Goal: Navigation & Orientation: Find specific page/section

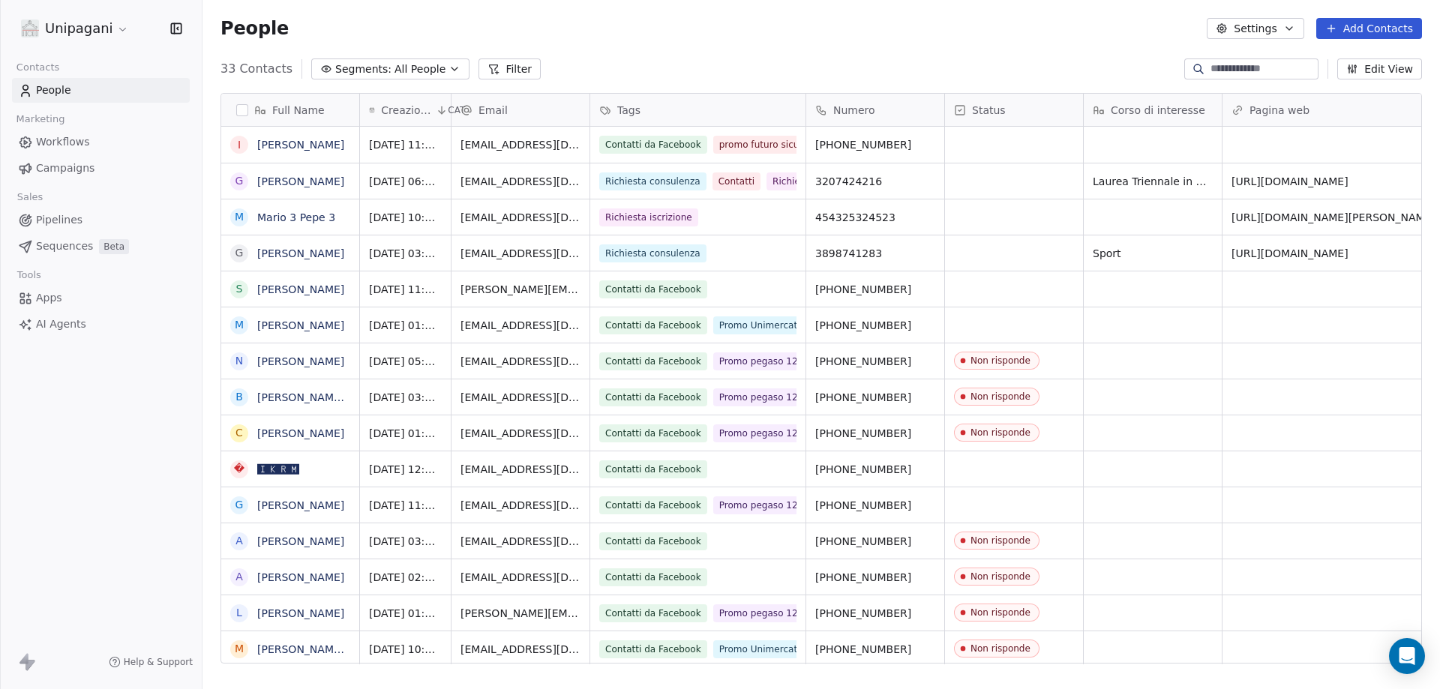
scroll to position [595, 1226]
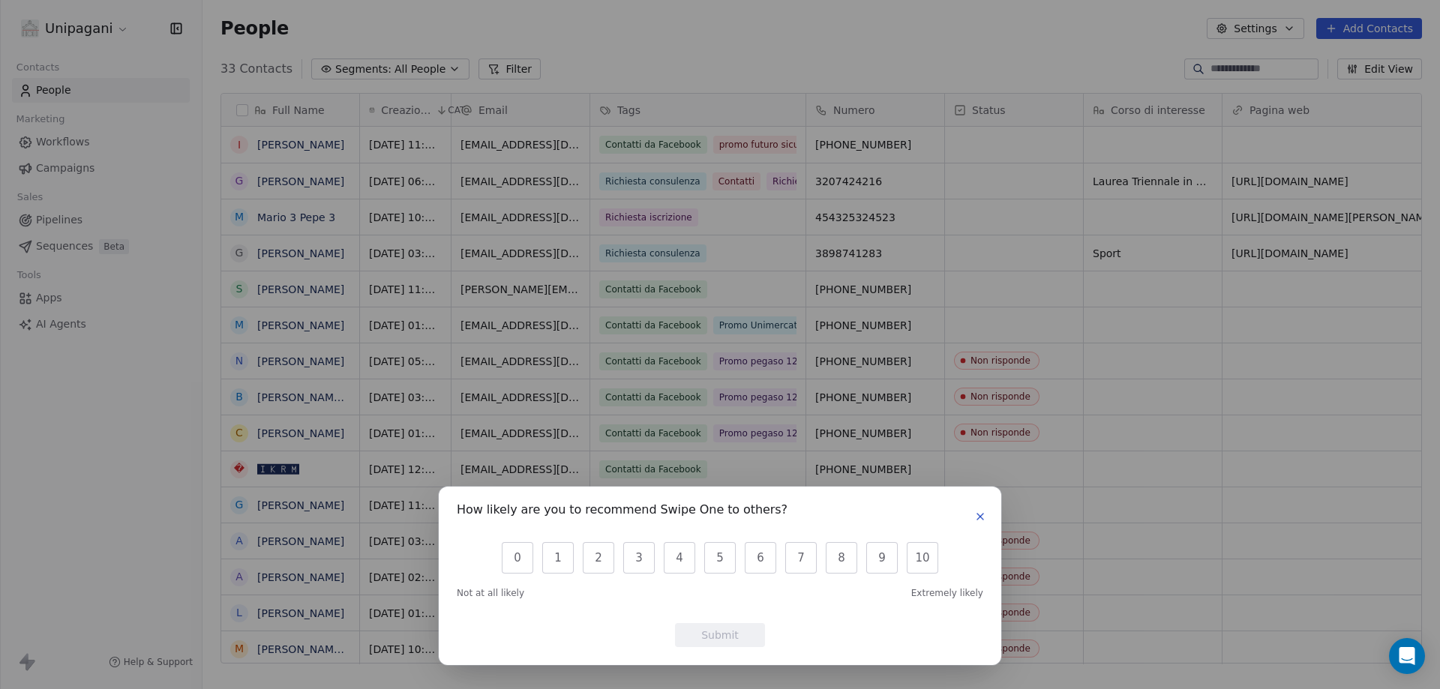
click at [981, 512] on icon "button" at bounding box center [980, 517] width 12 height 12
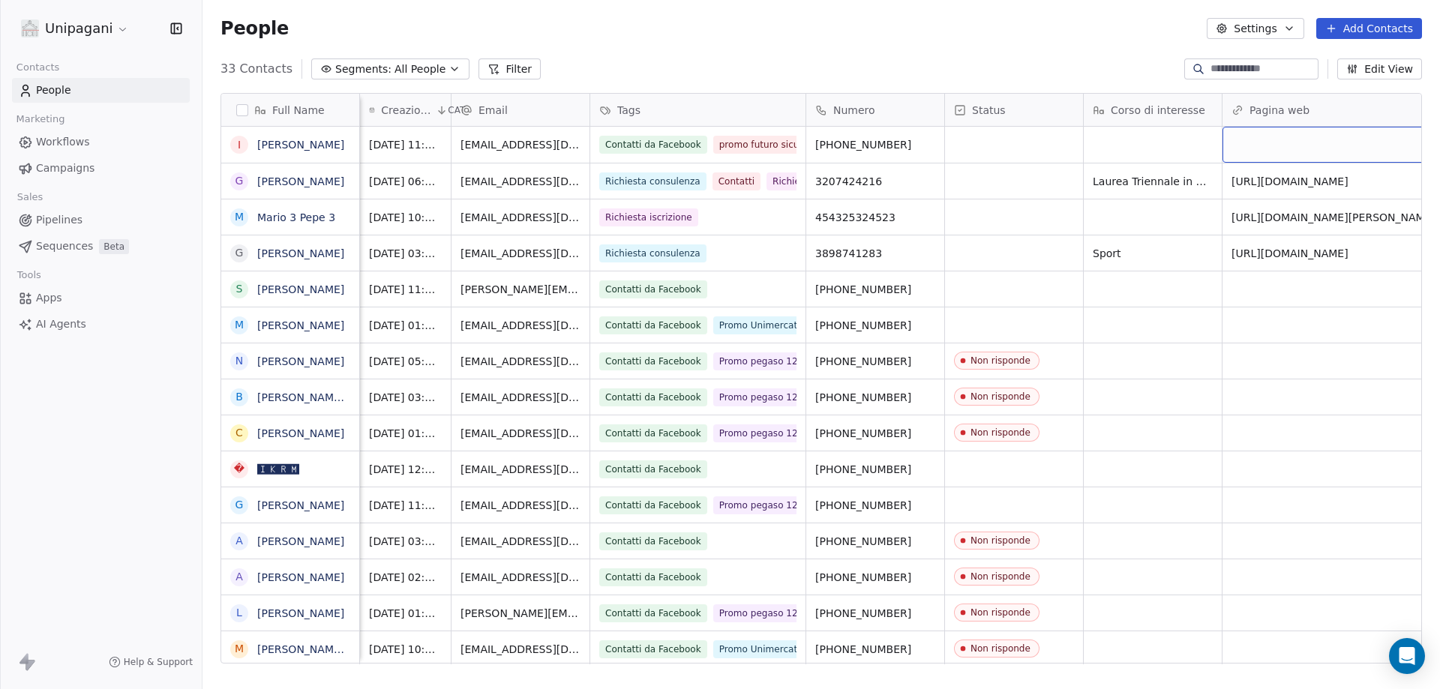
scroll to position [0, 85]
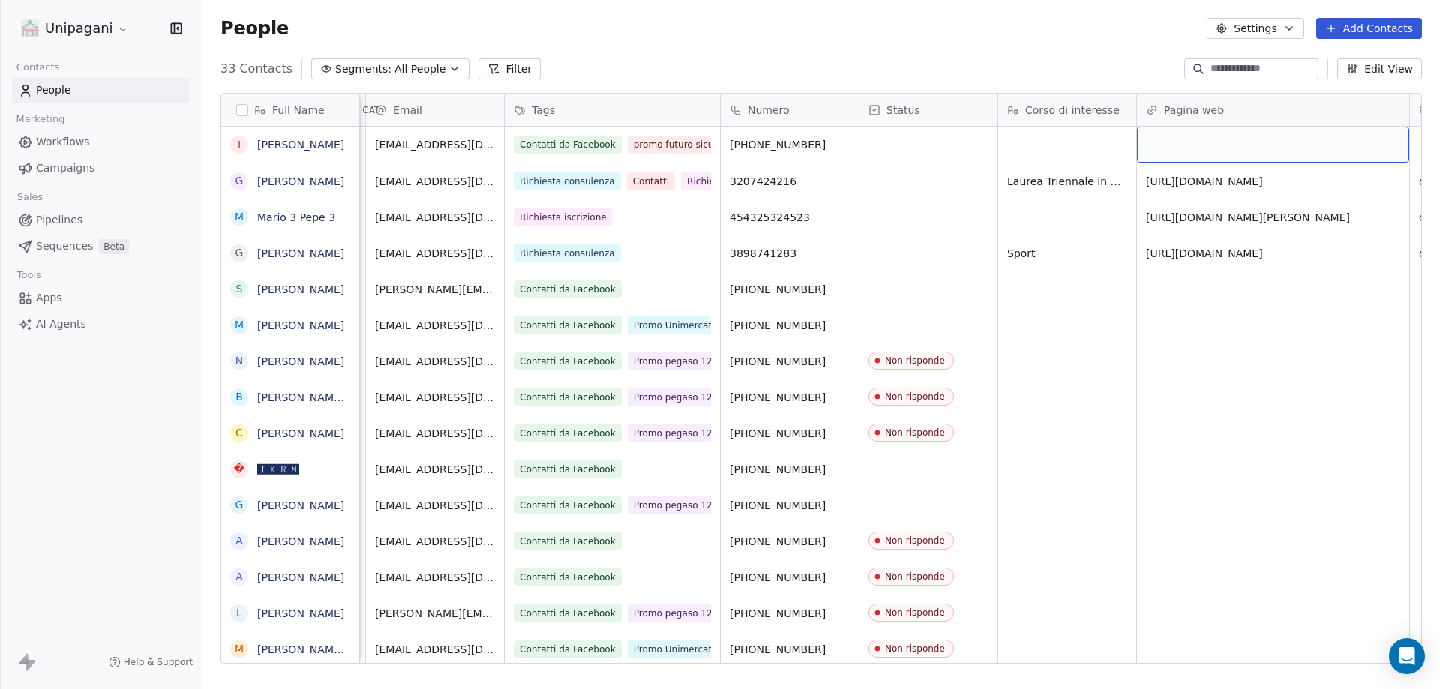
drag, startPoint x: 1375, startPoint y: 142, endPoint x: 844, endPoint y: 148, distance: 531.0
click at [904, 63] on div "33 Contacts Segments: All People Filter Edit View" at bounding box center [820, 69] width 1237 height 24
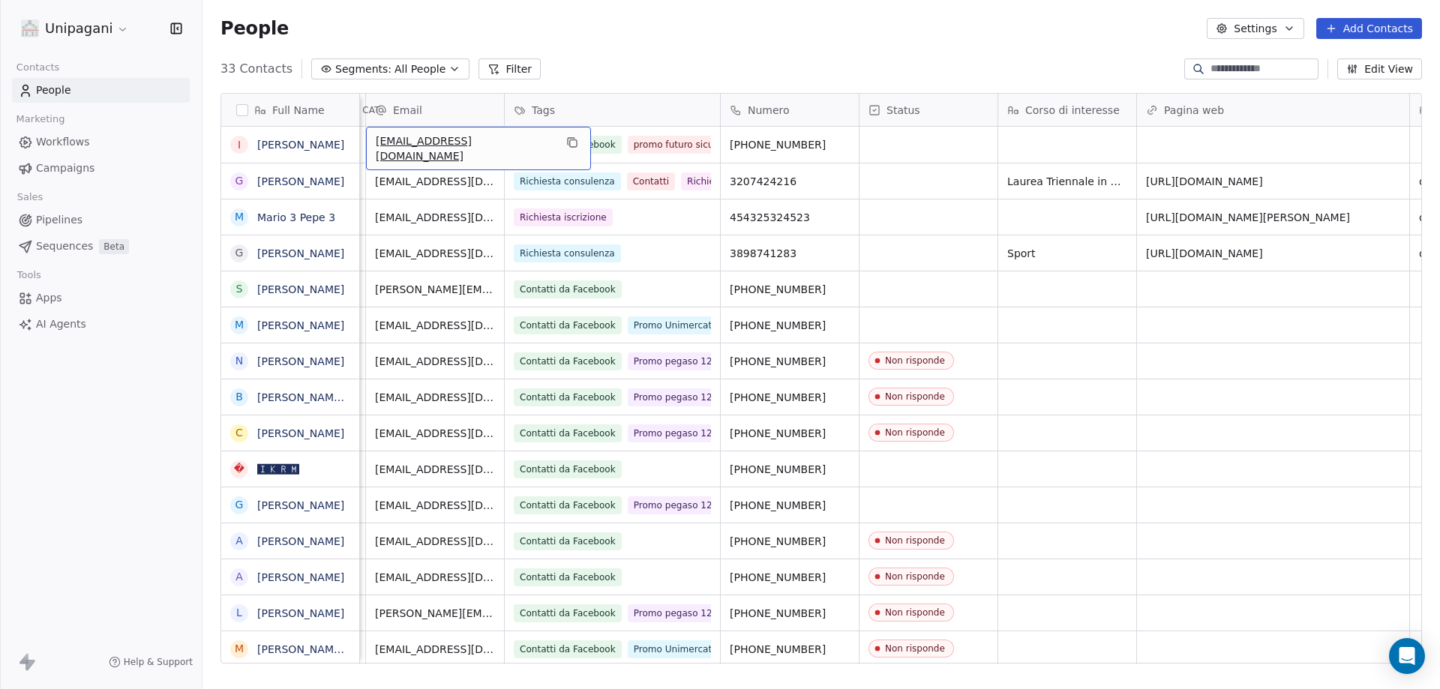
drag, startPoint x: 459, startPoint y: 148, endPoint x: 181, endPoint y: 124, distance: 279.3
click at [893, 57] on div "33 Contacts Segments: All People Filter Edit View" at bounding box center [820, 69] width 1237 height 24
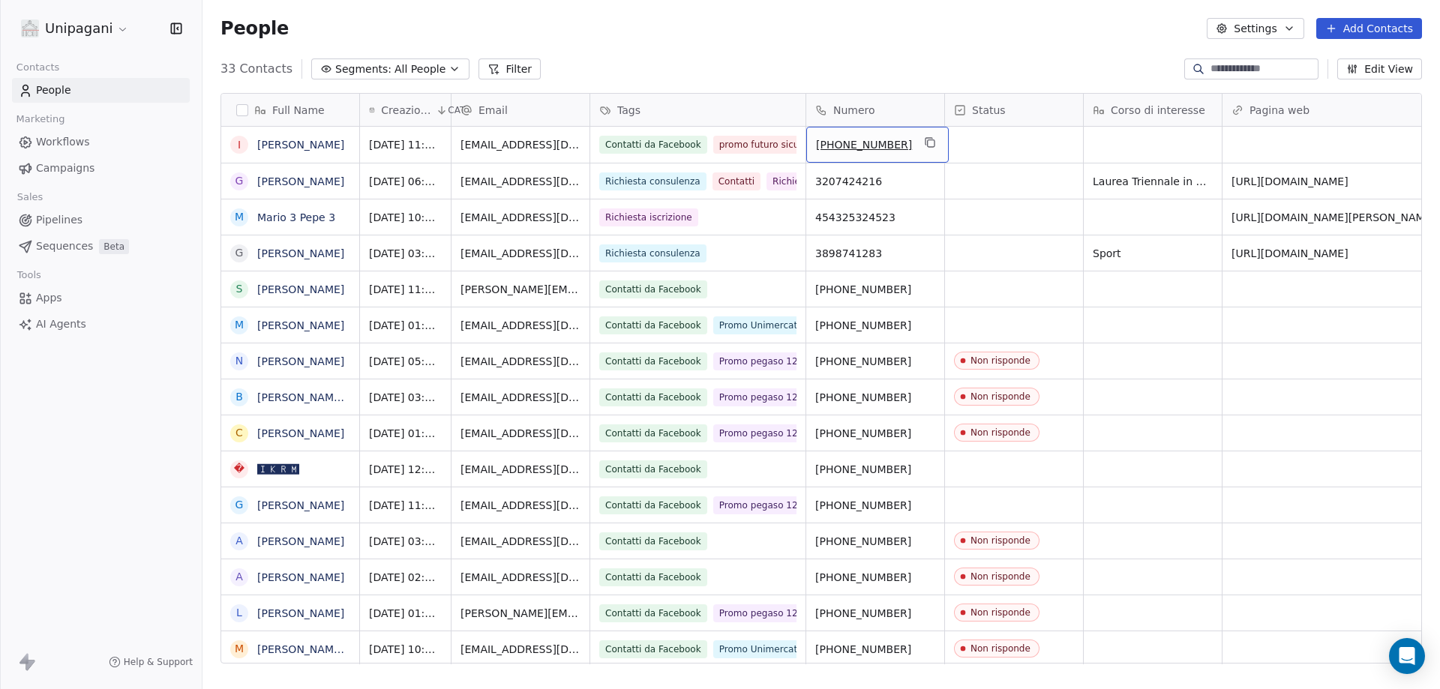
drag, startPoint x: 923, startPoint y: 148, endPoint x: 348, endPoint y: 133, distance: 575.4
click at [912, 31] on div "People Settings Add Contacts" at bounding box center [820, 28] width 1201 height 21
click at [291, 144] on link "[PERSON_NAME]" at bounding box center [300, 145] width 87 height 12
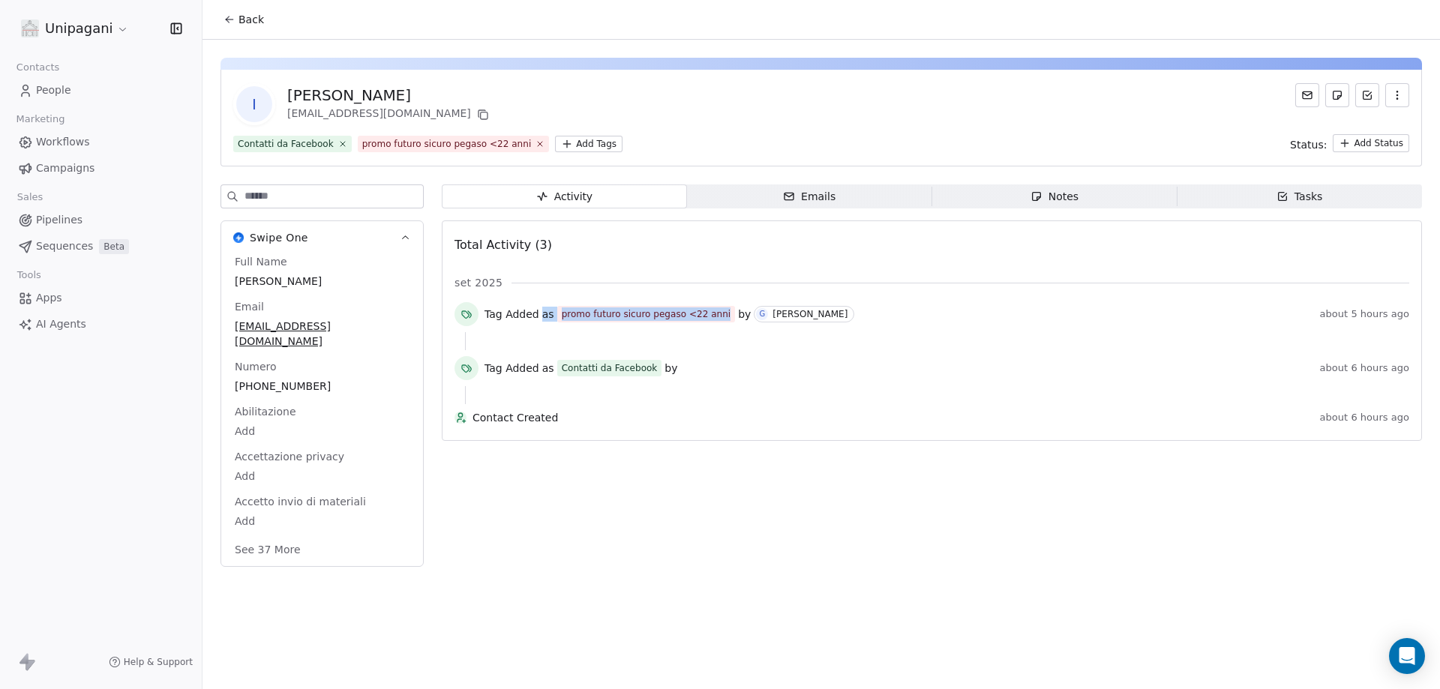
drag, startPoint x: 538, startPoint y: 310, endPoint x: 719, endPoint y: 316, distance: 180.8
click at [719, 316] on div "Tag Added as promo futuro sicuro pegaso <22 anni by [PERSON_NAME]" at bounding box center [898, 314] width 829 height 16
click at [753, 372] on div "Tag Added as Contatti da Facebook by" at bounding box center [898, 368] width 829 height 16
click at [508, 313] on span "Tag Added" at bounding box center [511, 314] width 55 height 15
click at [470, 315] on icon at bounding box center [466, 314] width 12 height 12
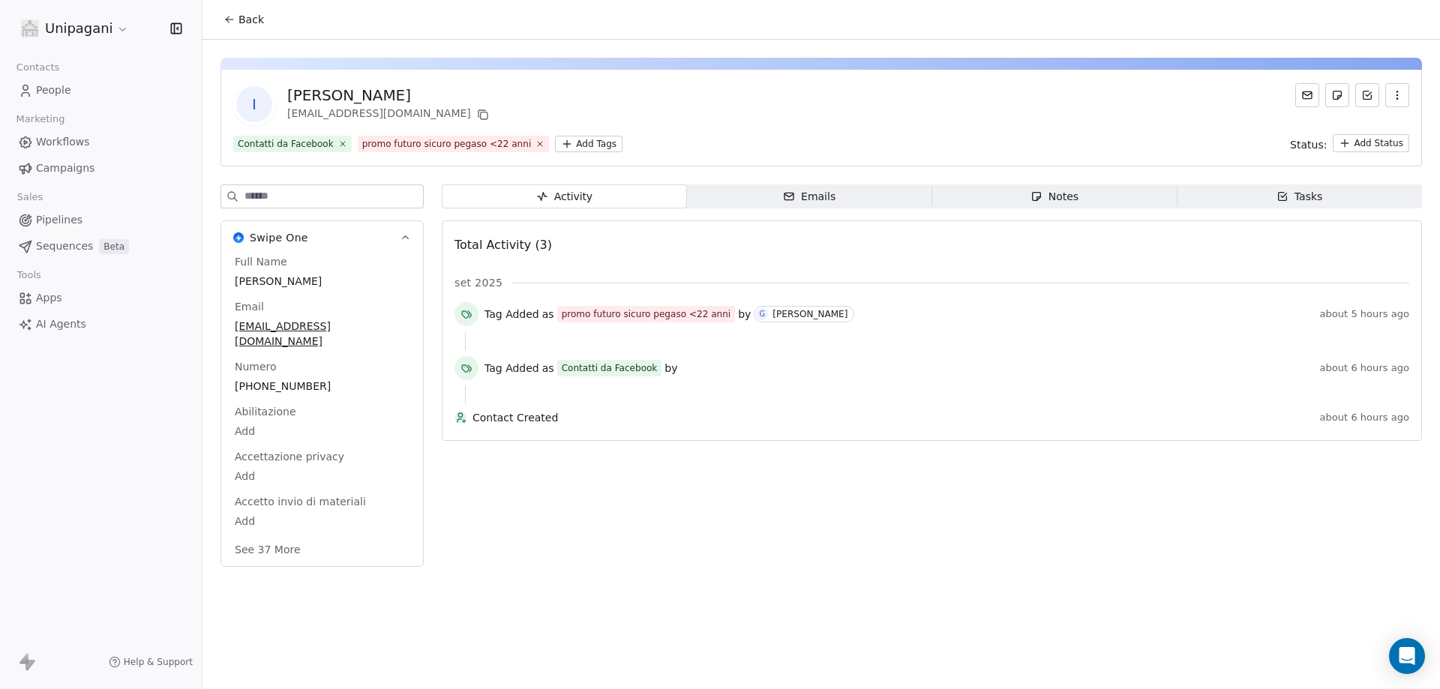
click at [835, 201] on span "Emails Emails" at bounding box center [809, 196] width 245 height 24
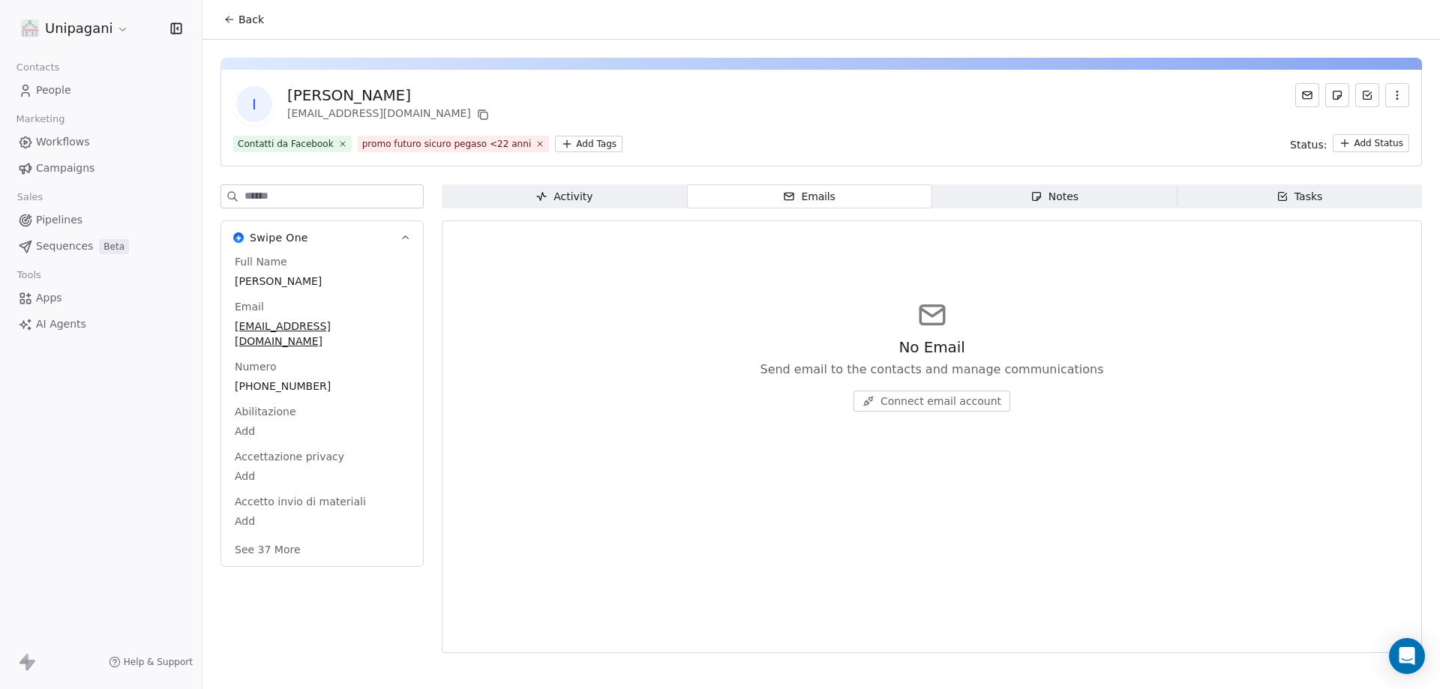
click at [1039, 196] on icon "button" at bounding box center [1036, 196] width 12 height 12
click at [1281, 196] on icon "button" at bounding box center [1282, 196] width 12 height 12
click at [519, 201] on span "Activity Activity" at bounding box center [564, 196] width 245 height 24
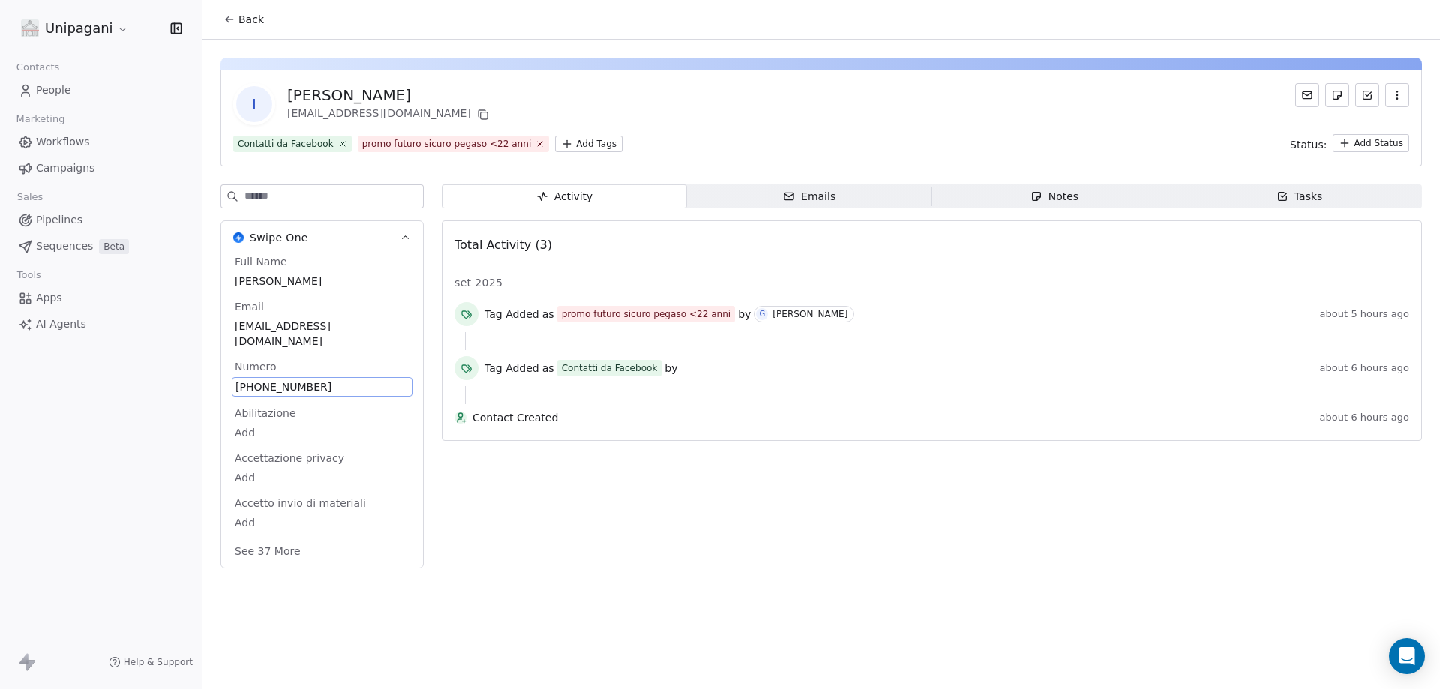
click at [269, 379] on span "[PHONE_NUMBER]" at bounding box center [321, 386] width 173 height 15
click at [307, 379] on span "[PHONE_NUMBER]" at bounding box center [321, 386] width 173 height 15
drag, startPoint x: 331, startPoint y: 374, endPoint x: 296, endPoint y: 373, distance: 35.3
click at [243, 379] on span "[PHONE_NUMBER]" at bounding box center [321, 386] width 173 height 15
click at [238, 17] on button "Back" at bounding box center [243, 19] width 58 height 27
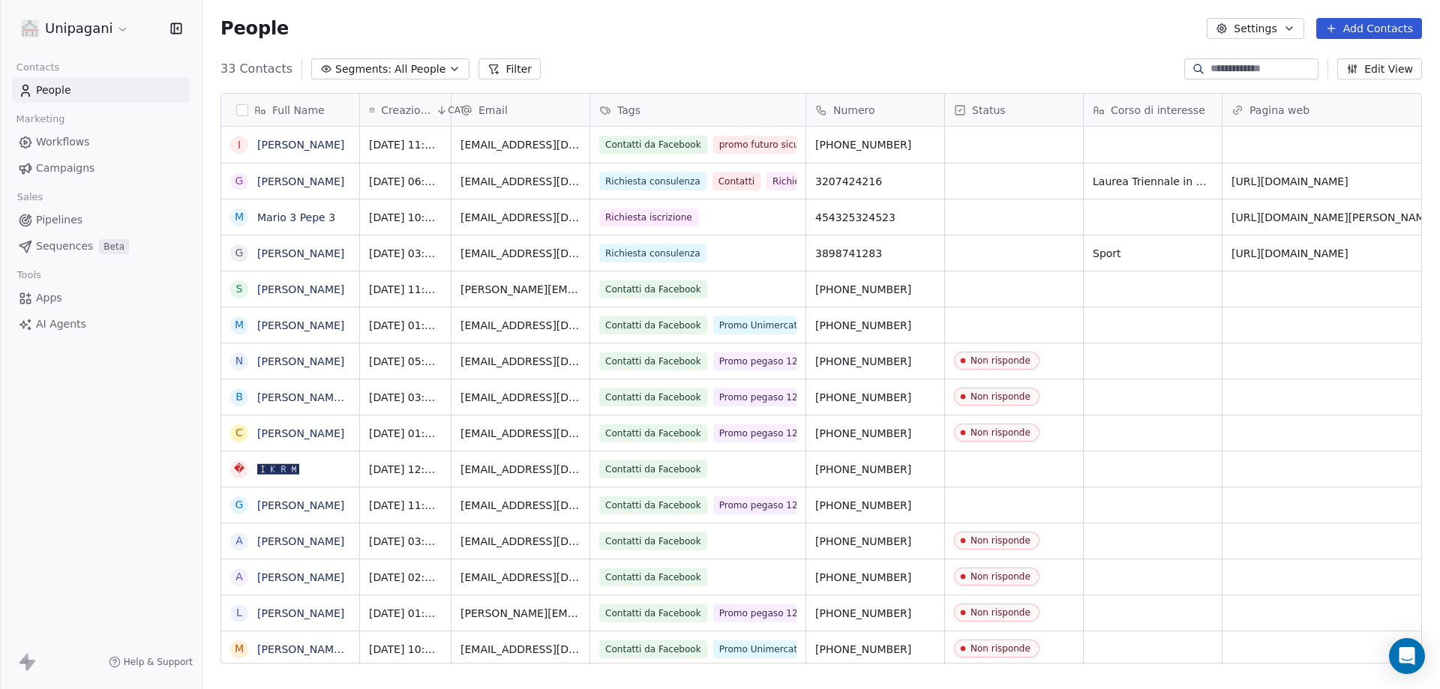
scroll to position [595, 1226]
drag, startPoint x: 904, startPoint y: 145, endPoint x: 844, endPoint y: 141, distance: 60.9
click at [925, 143] on icon "grid" at bounding box center [930, 142] width 12 height 12
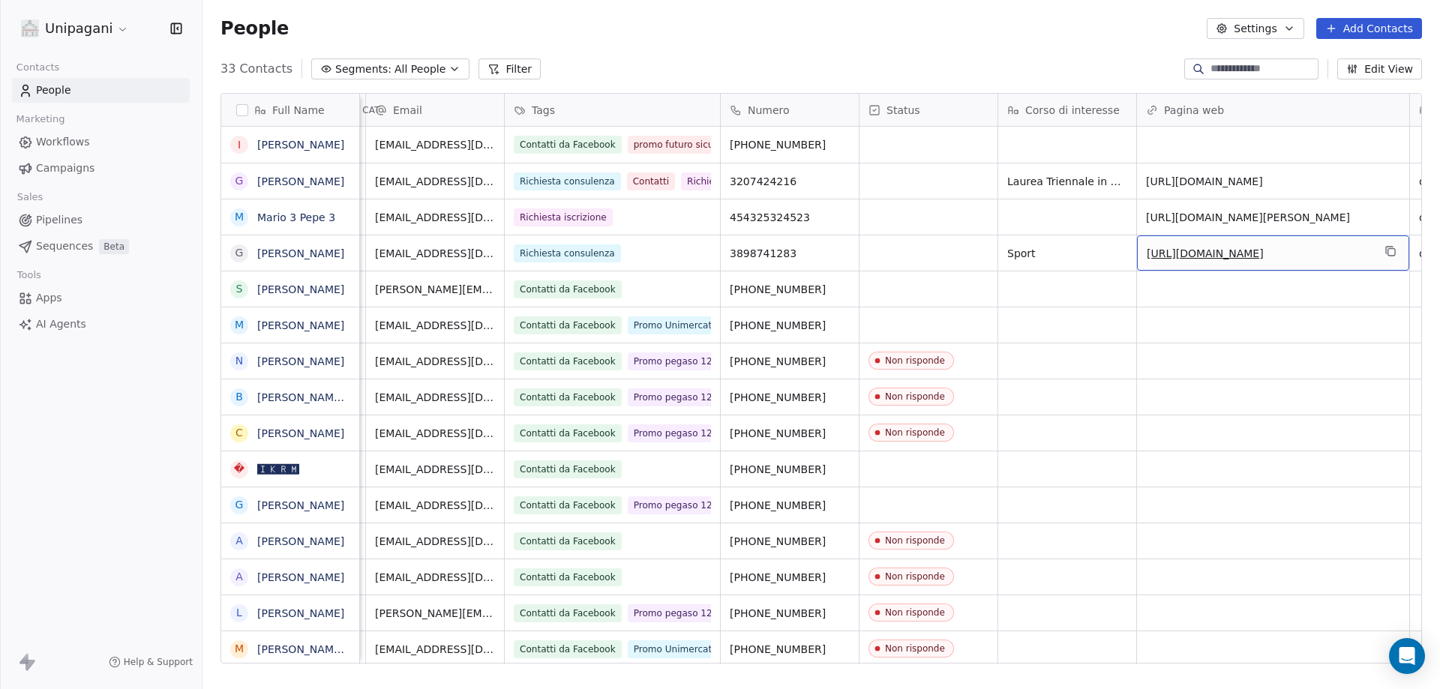
drag, startPoint x: 1381, startPoint y: 262, endPoint x: 622, endPoint y: 252, distance: 758.2
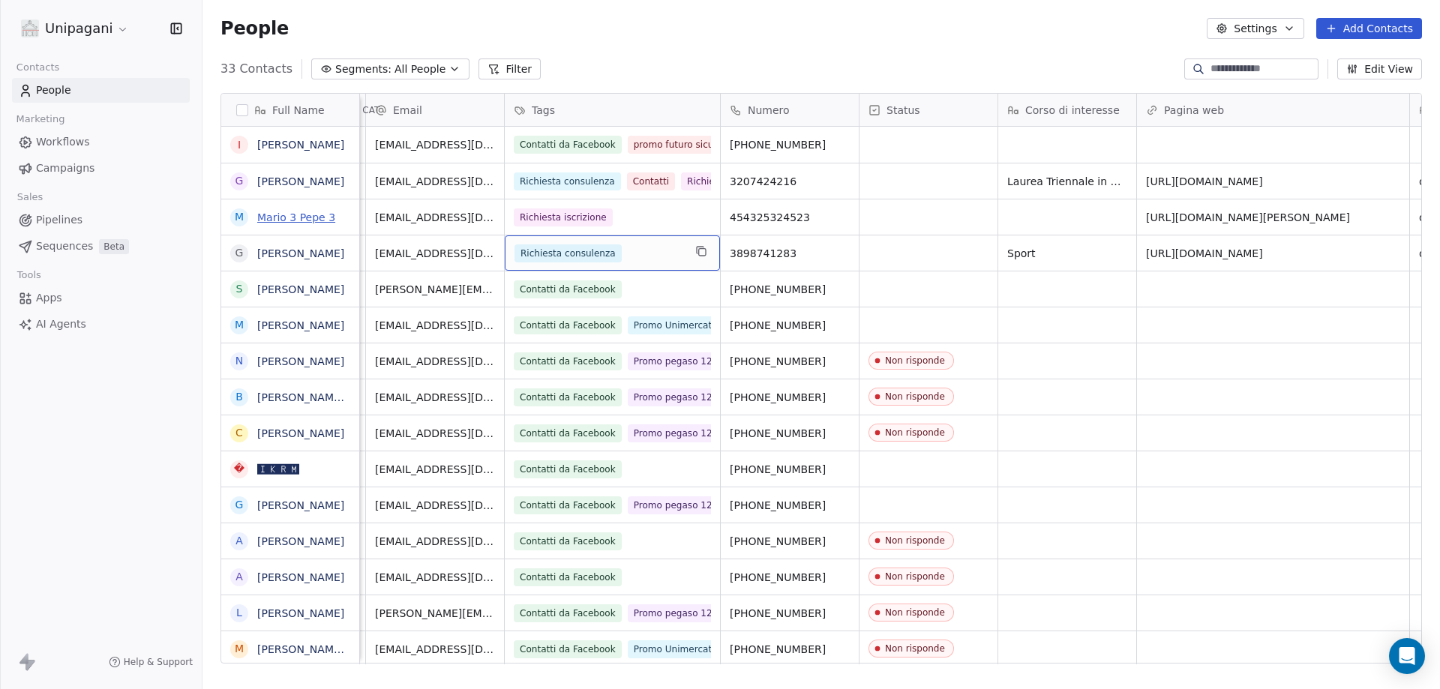
drag, startPoint x: 612, startPoint y: 262, endPoint x: 267, endPoint y: 223, distance: 347.2
drag, startPoint x: 787, startPoint y: 252, endPoint x: 780, endPoint y: 248, distance: 7.7
click at [838, 251] on icon "grid" at bounding box center [841, 252] width 7 height 7
click at [316, 252] on link "[PERSON_NAME]" at bounding box center [300, 253] width 87 height 12
